Goal: Check status: Check status

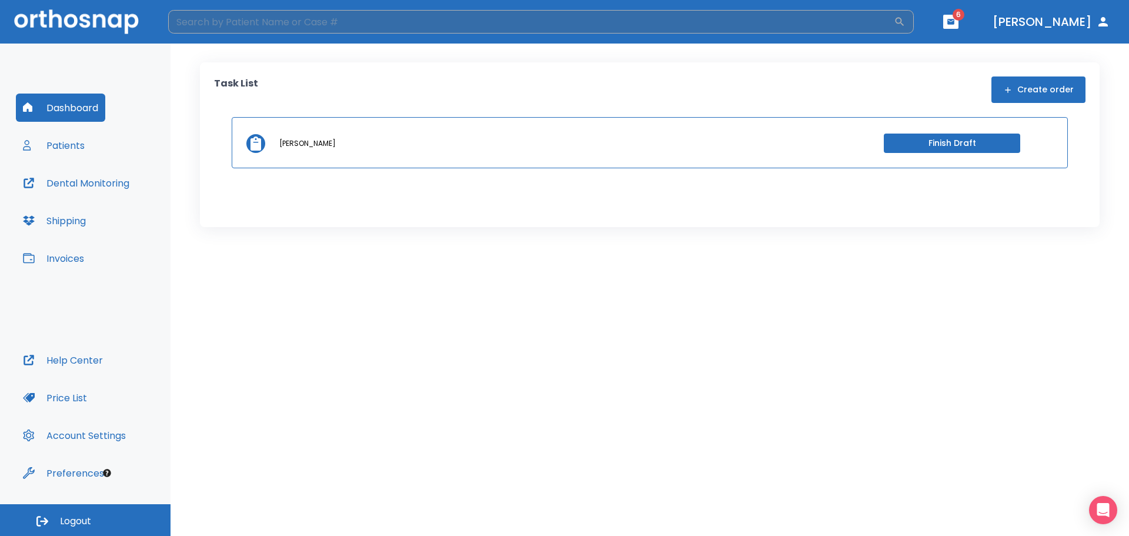
click at [220, 22] on input "search" at bounding box center [531, 22] width 726 height 24
type input "[PERSON_NAME]"
click at [906, 18] on icon "button" at bounding box center [900, 22] width 12 height 12
click at [894, 16] on button "button" at bounding box center [900, 22] width 12 height 12
click at [300, 25] on input "[PERSON_NAME]" at bounding box center [531, 22] width 726 height 24
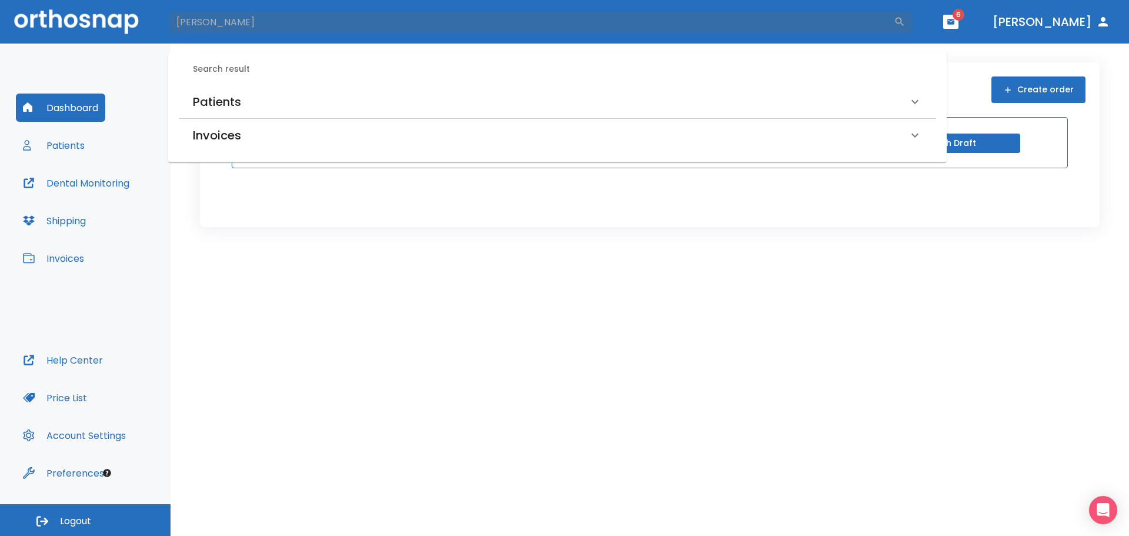
click at [238, 98] on h6 "Patients" at bounding box center [217, 101] width 48 height 19
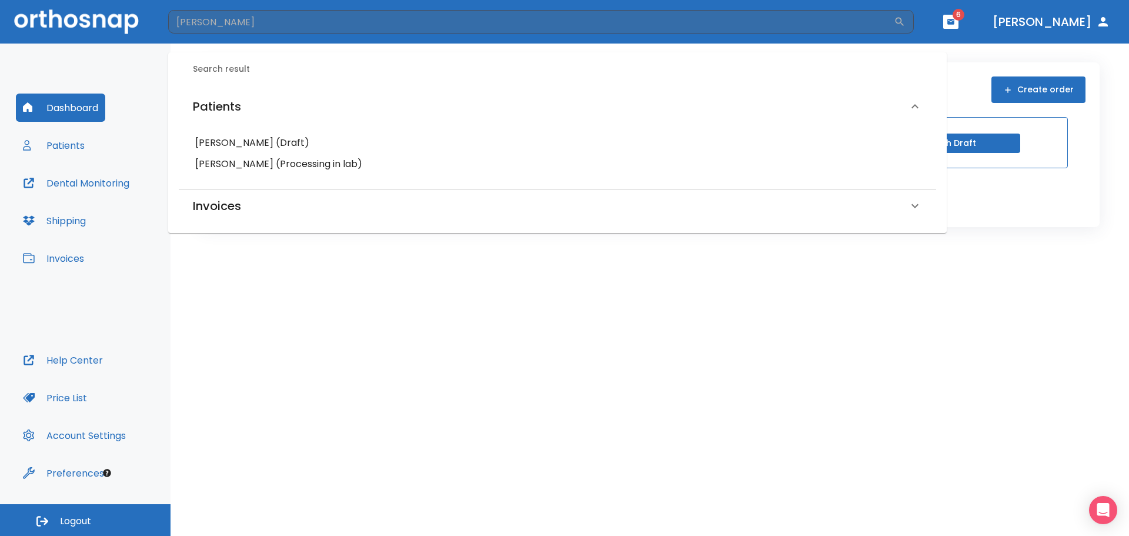
click at [276, 162] on h6 "[PERSON_NAME] (Processing in lab)" at bounding box center [557, 164] width 724 height 16
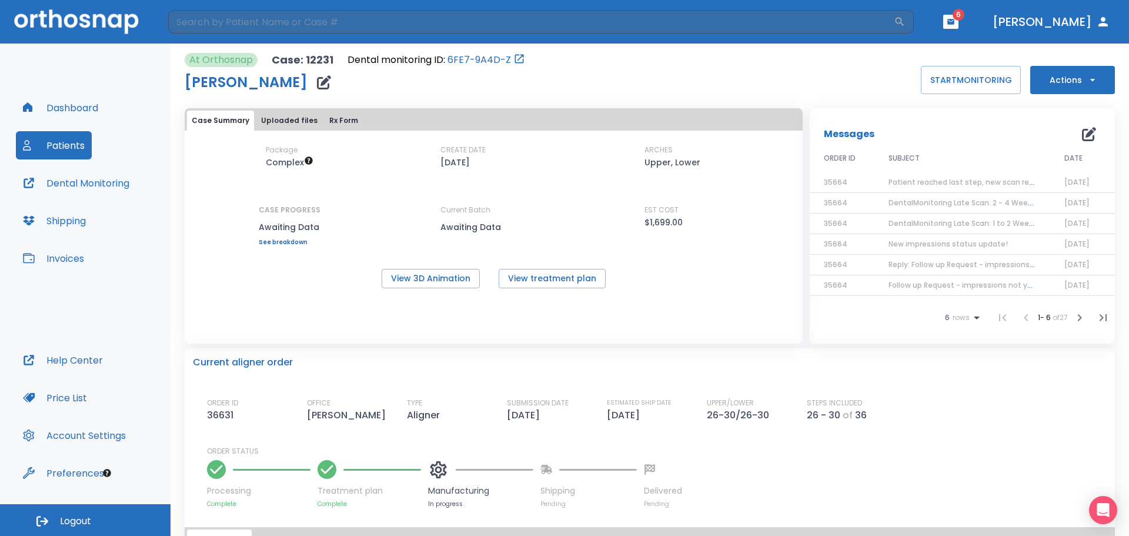
click at [981, 12] on header "​ 6 [PERSON_NAME]" at bounding box center [564, 22] width 1129 height 44
click at [954, 23] on icon "button" at bounding box center [950, 21] width 7 height 5
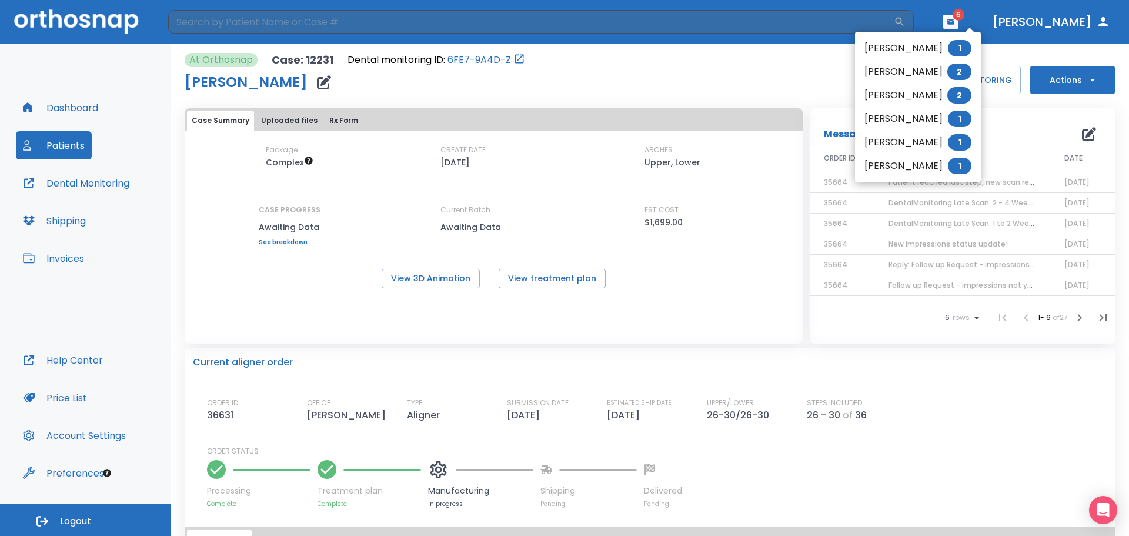
click at [714, 92] on div at bounding box center [564, 268] width 1129 height 536
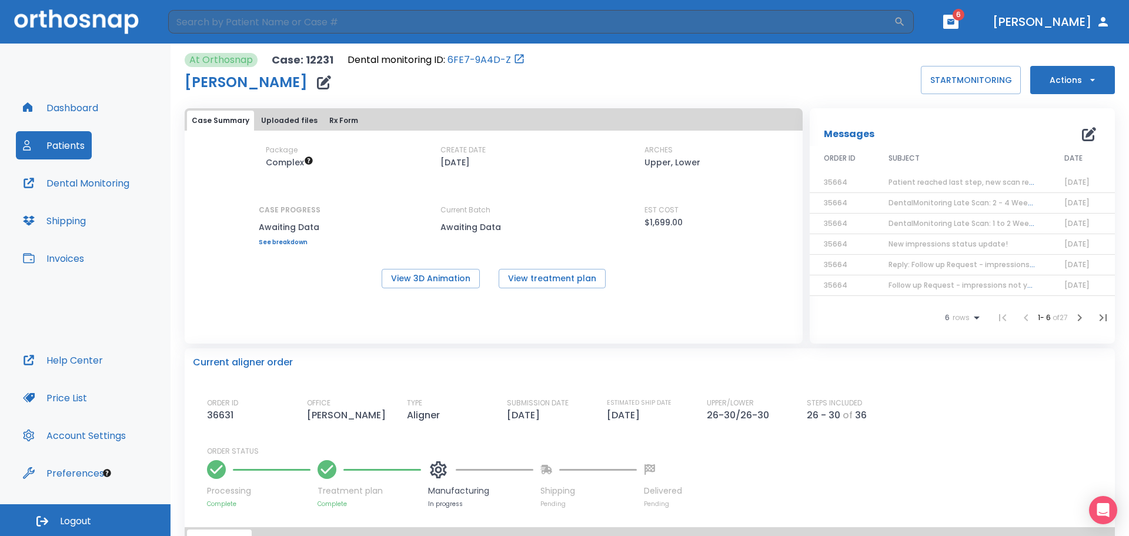
drag, startPoint x: 672, startPoint y: 73, endPoint x: 654, endPoint y: 75, distance: 18.4
click at [669, 74] on div "[PERSON_NAME] 1 [PERSON_NAME] 2 [PERSON_NAME] 2 [PERSON_NAME] 1 [PERSON_NAME] 1…" at bounding box center [564, 268] width 1129 height 536
